Goal: Transaction & Acquisition: Download file/media

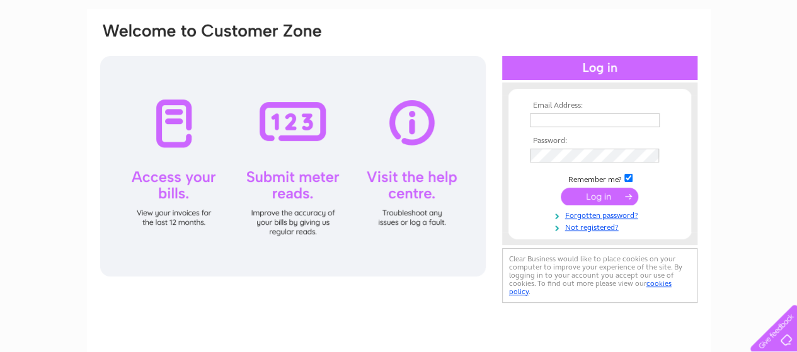
scroll to position [126, 0]
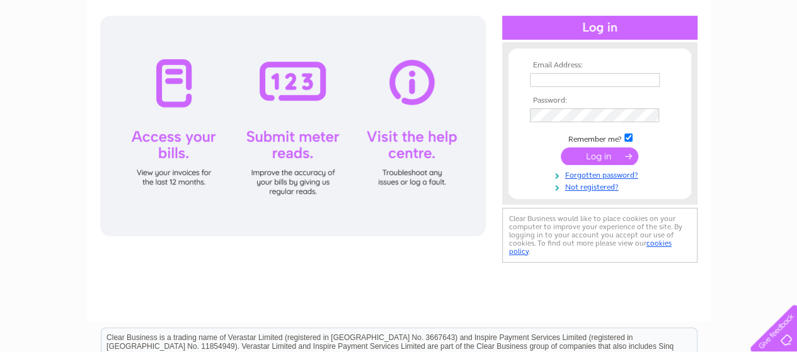
type input "brookesmotors@hotmail.co.uk"
click at [608, 156] on input "submit" at bounding box center [600, 157] width 78 height 18
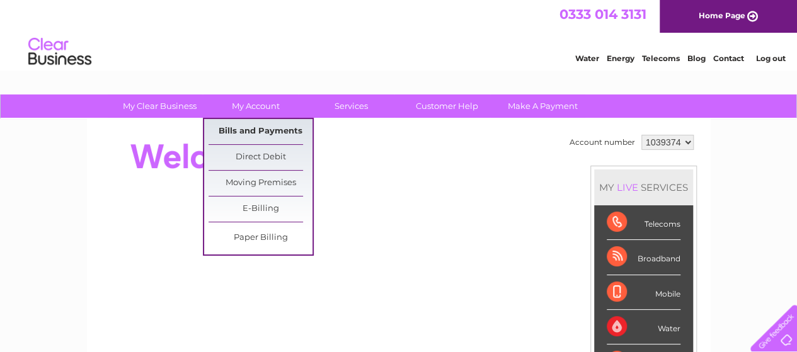
click at [269, 124] on link "Bills and Payments" at bounding box center [261, 131] width 104 height 25
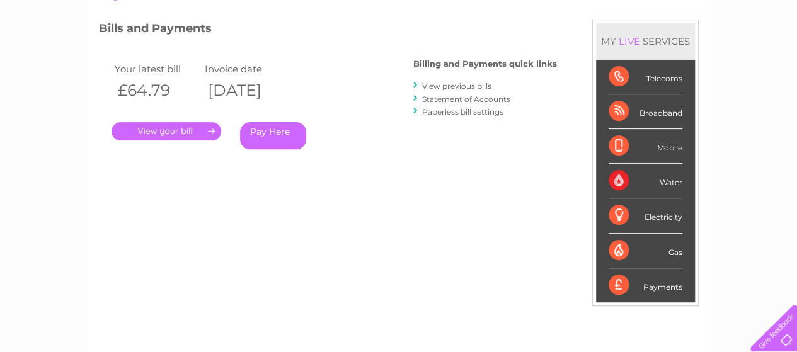
scroll to position [189, 0]
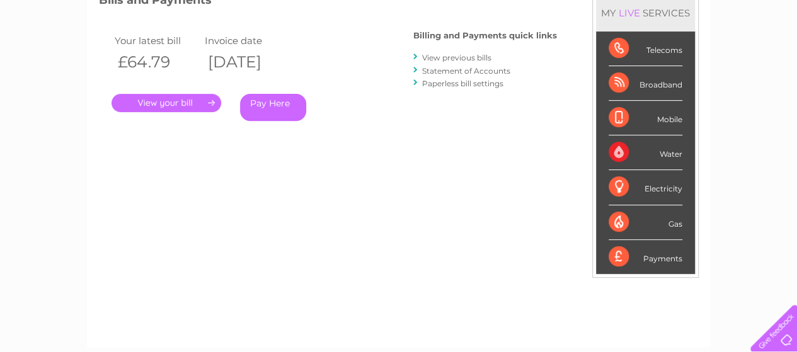
click at [197, 104] on link "." at bounding box center [167, 103] width 110 height 18
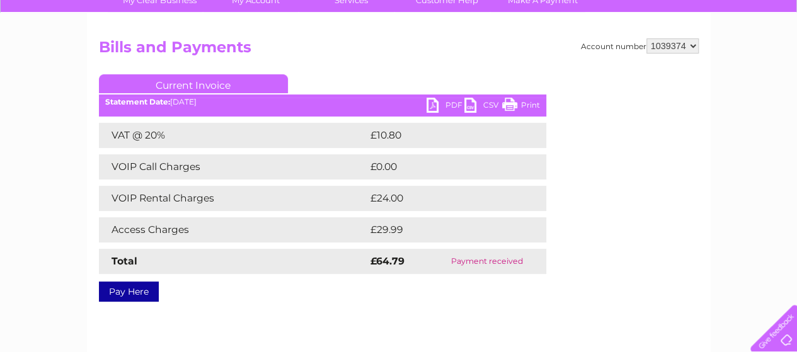
scroll to position [63, 0]
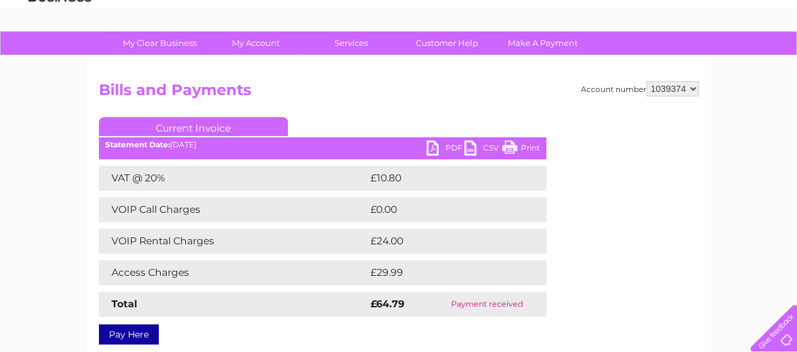
click at [437, 146] on link "PDF" at bounding box center [446, 150] width 38 height 18
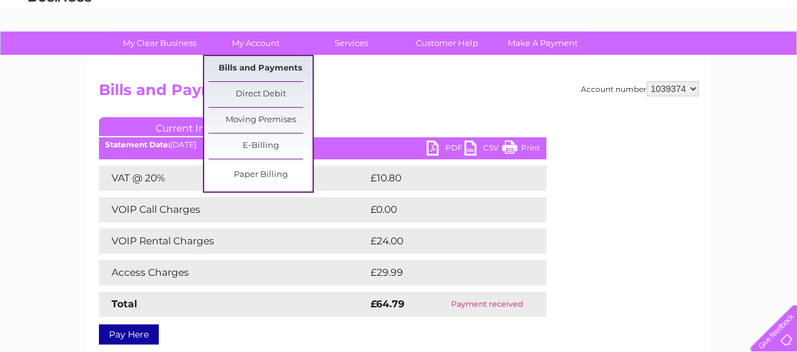
click at [245, 66] on link "Bills and Payments" at bounding box center [261, 68] width 104 height 25
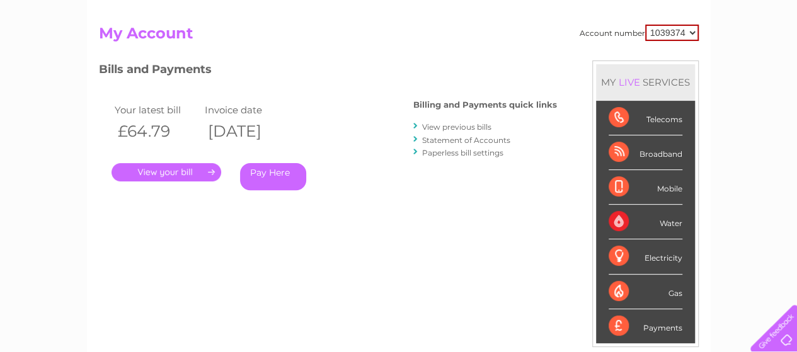
scroll to position [63, 0]
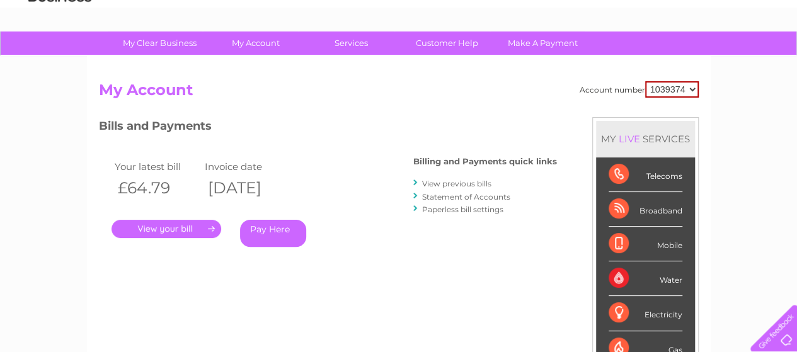
click at [443, 185] on link "View previous bills" at bounding box center [456, 183] width 69 height 9
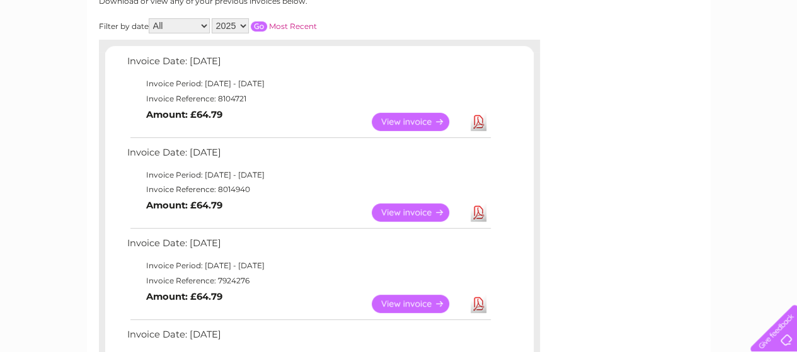
scroll to position [189, 0]
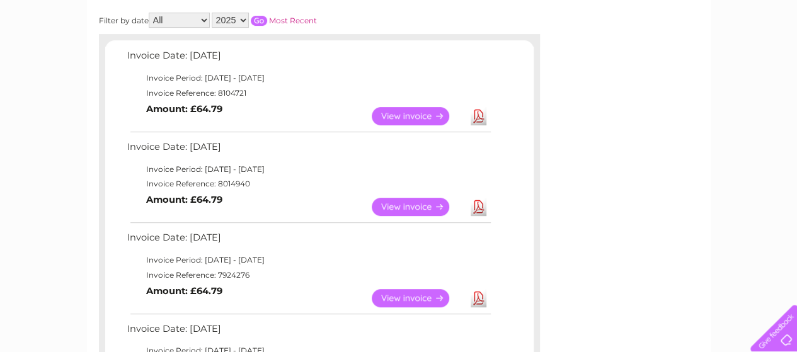
click at [480, 204] on link "Download" at bounding box center [479, 207] width 16 height 18
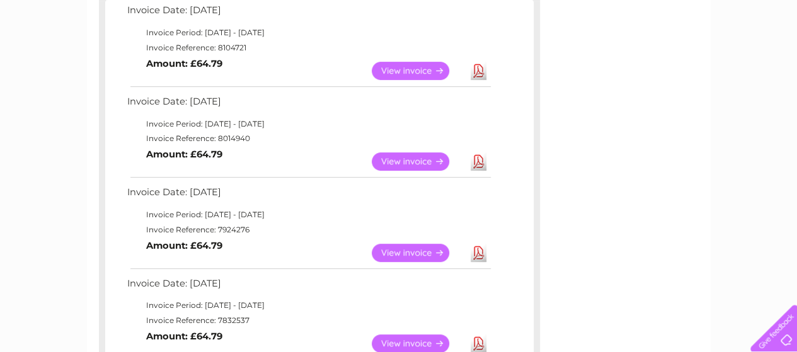
scroll to position [252, 0]
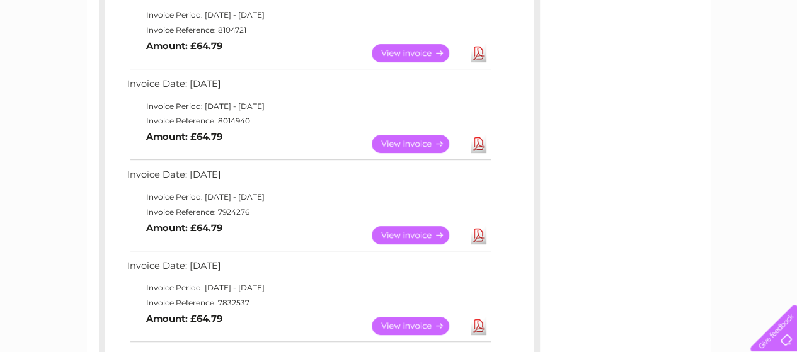
click at [477, 236] on link "Download" at bounding box center [479, 235] width 16 height 18
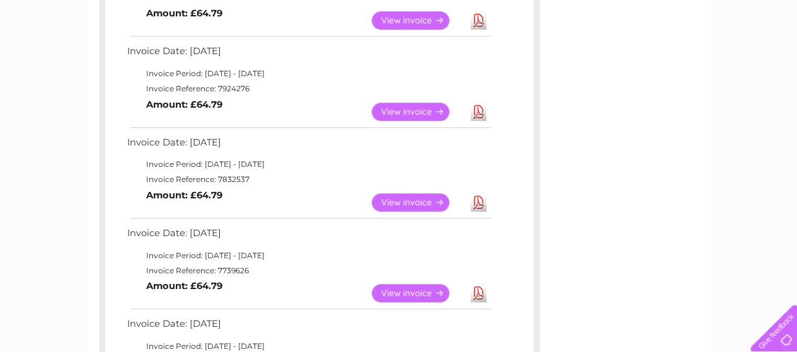
scroll to position [378, 0]
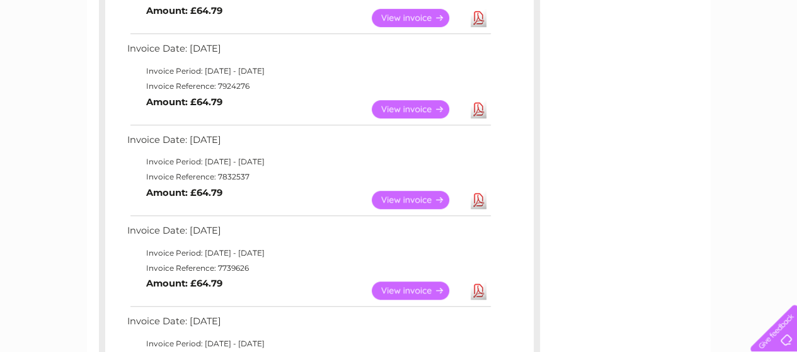
click at [477, 202] on link "Download" at bounding box center [479, 200] width 16 height 18
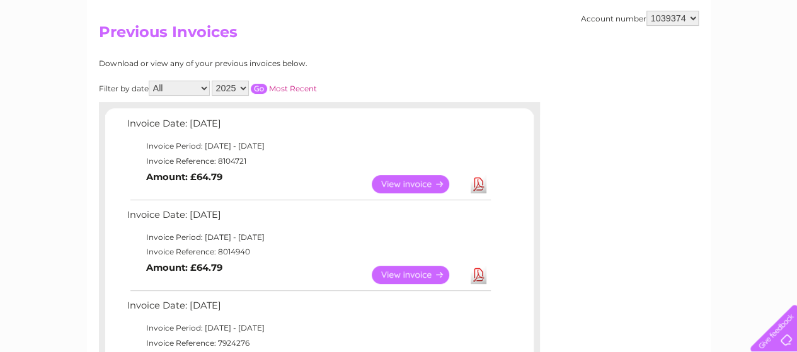
scroll to position [63, 0]
